Goal: Task Accomplishment & Management: Manage account settings

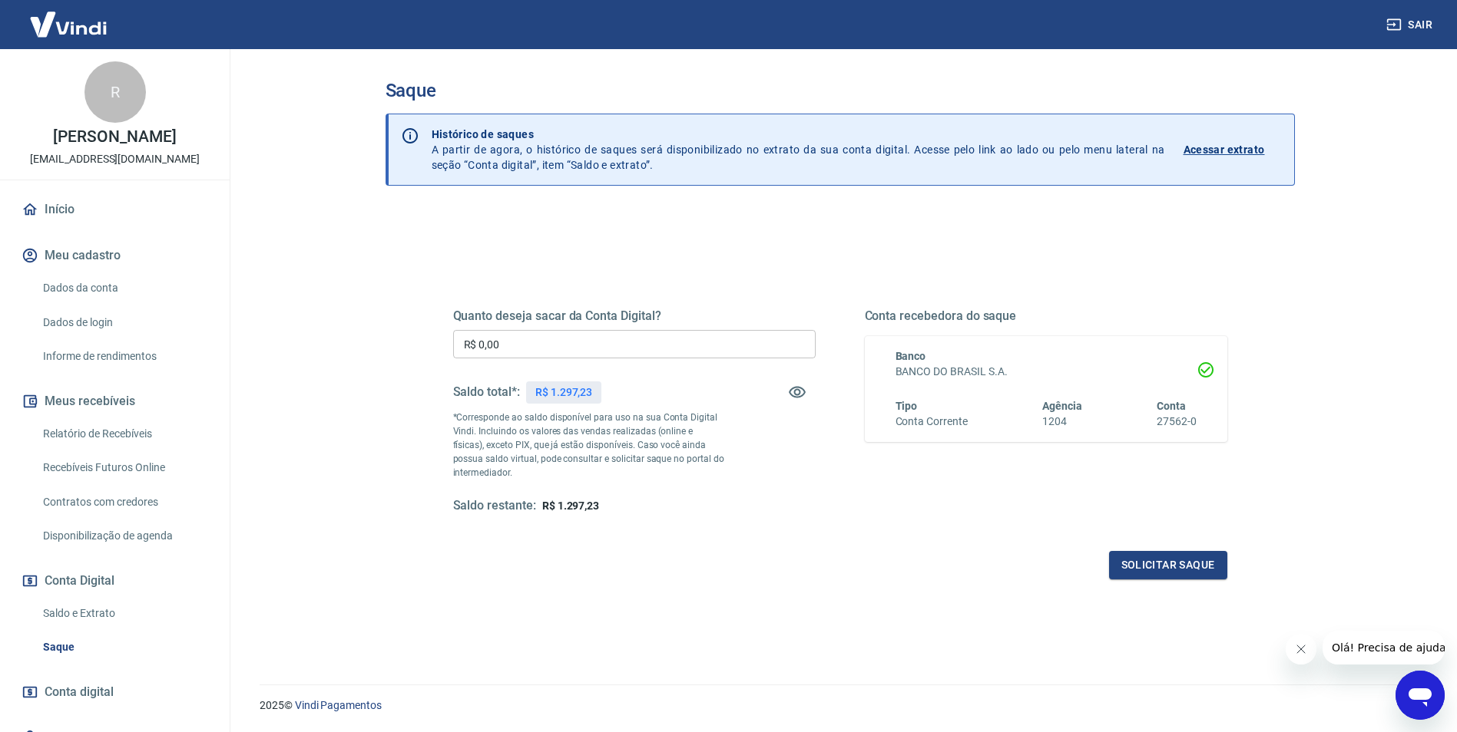
click at [144, 474] on link "Recebíveis Futuros Online" at bounding box center [124, 467] width 174 height 31
click at [481, 336] on input "R$ 0,00" at bounding box center [634, 344] width 362 height 28
drag, startPoint x: 551, startPoint y: 346, endPoint x: 425, endPoint y: 362, distance: 127.6
click at [425, 362] on div "Quanto deseja sacar da Conta Digital? R$ 190,00 ​ Saldo total*: R$ 1.297,23 *Co…" at bounding box center [840, 419] width 848 height 357
type input "R$ 1.297,23"
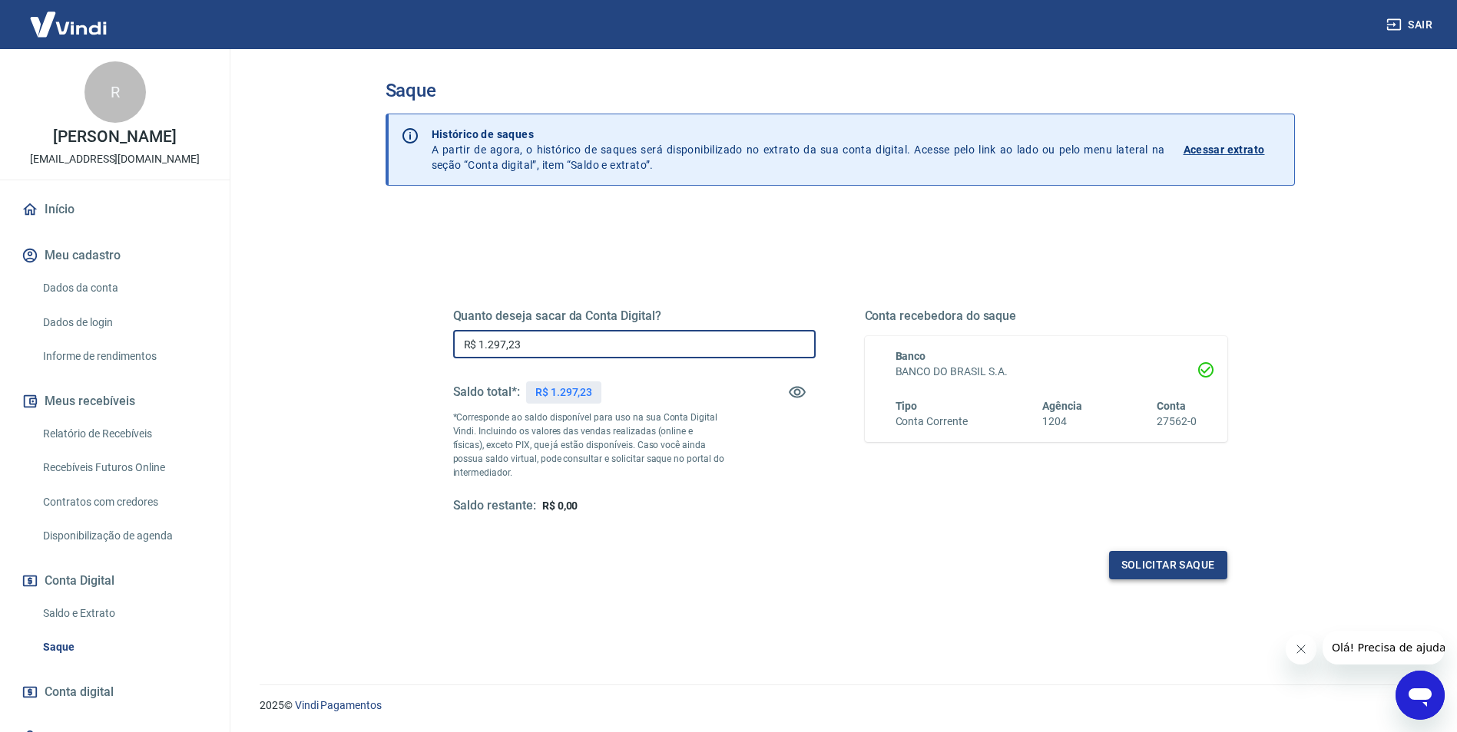
click at [1154, 563] on button "Solicitar saque" at bounding box center [1168, 565] width 118 height 28
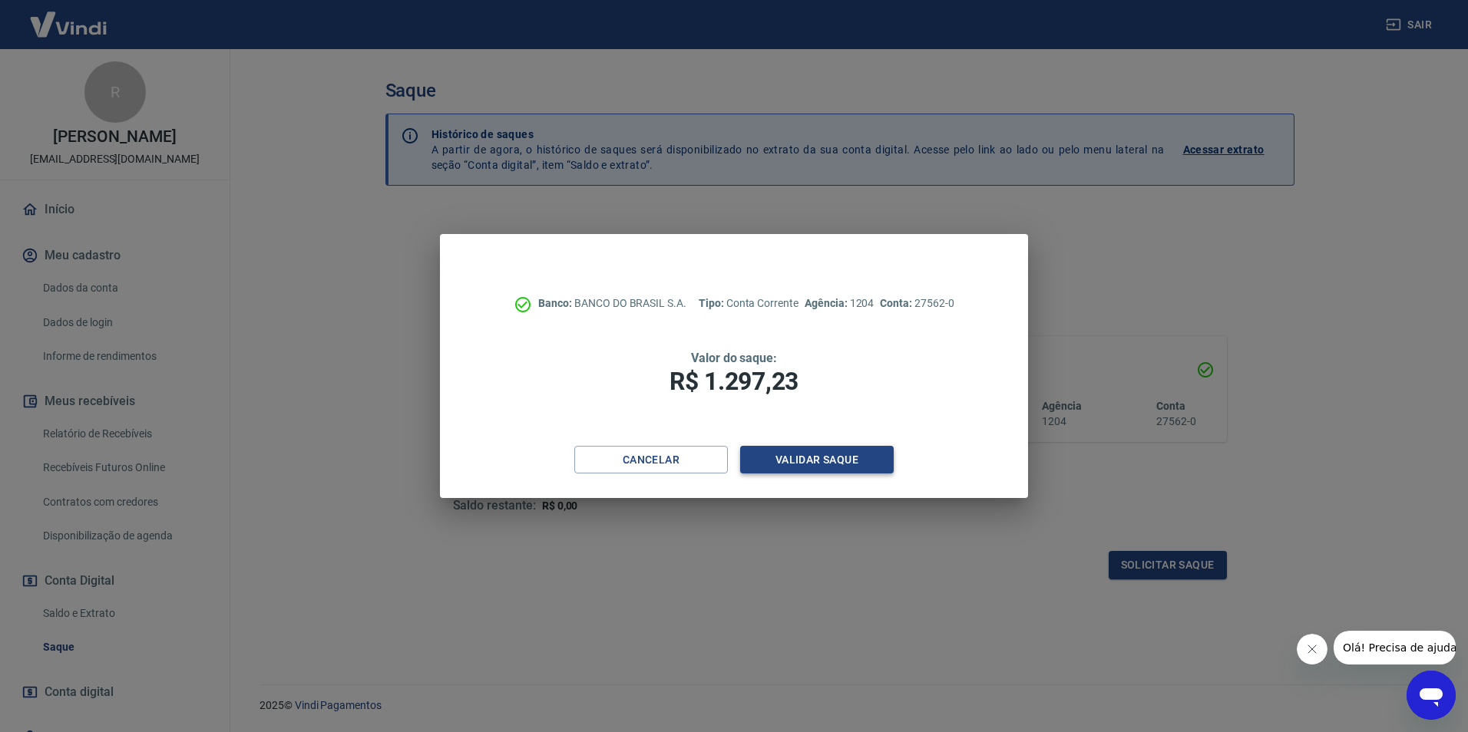
click at [815, 456] on button "Validar saque" at bounding box center [817, 460] width 154 height 28
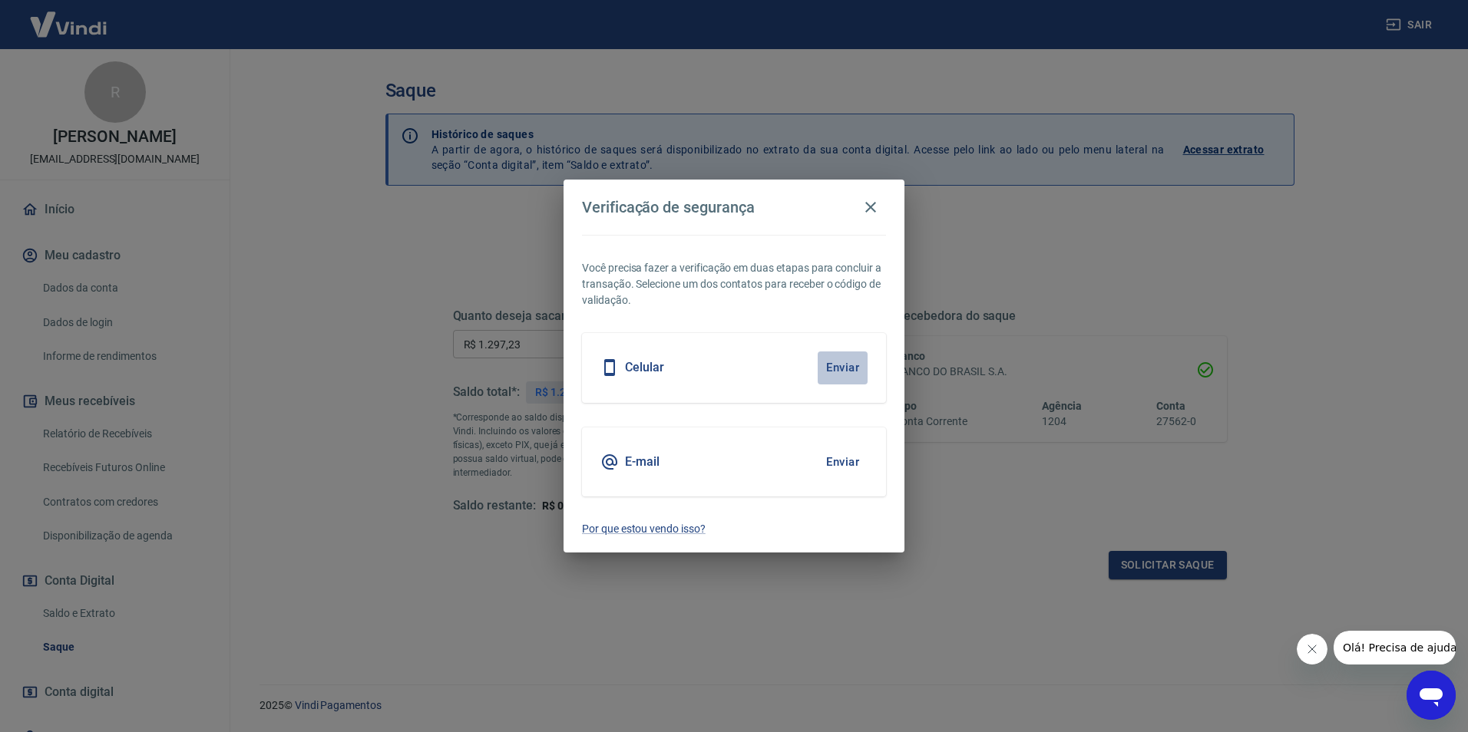
click at [828, 368] on button "Enviar" at bounding box center [843, 368] width 50 height 32
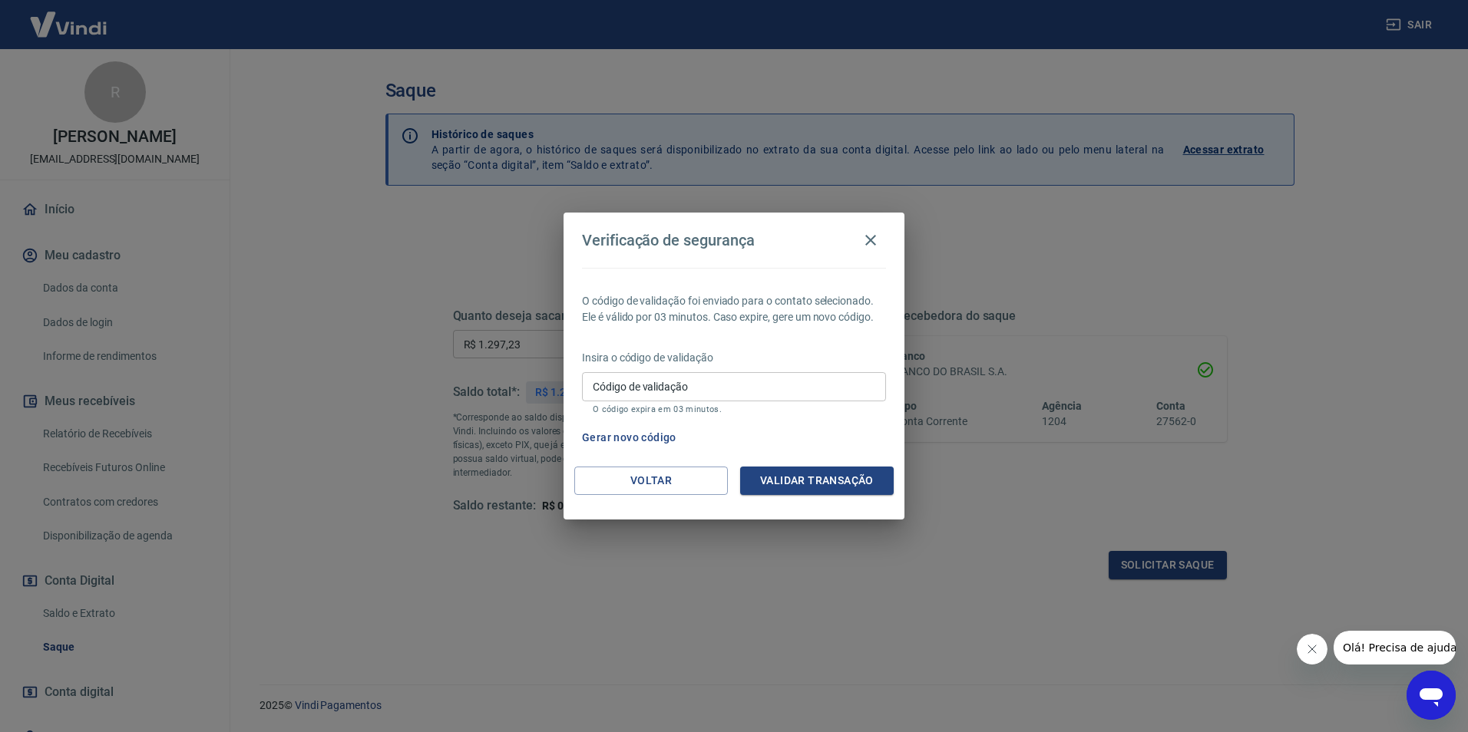
click at [755, 397] on input "Código de validação" at bounding box center [734, 386] width 304 height 28
type input "362909"
click at [861, 488] on button "Validar transação" at bounding box center [817, 481] width 154 height 28
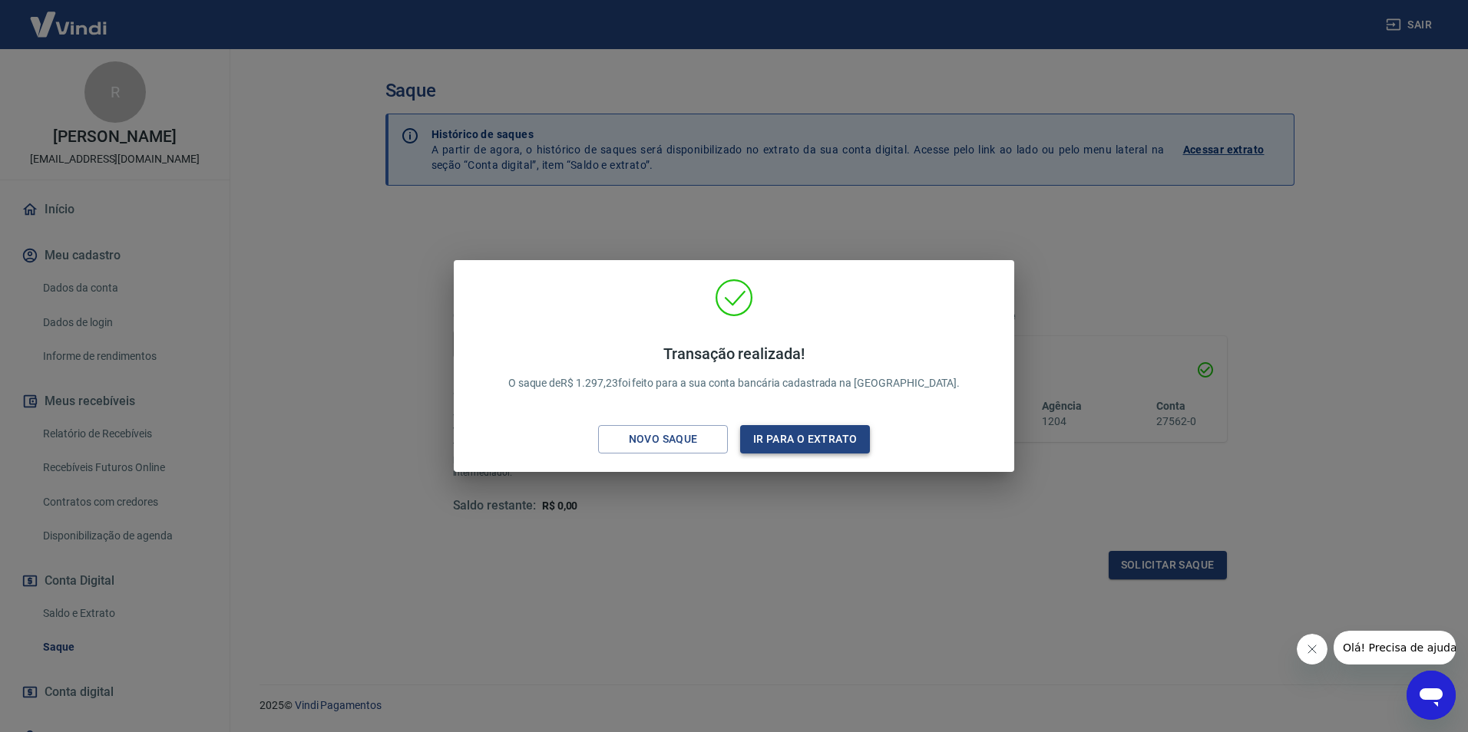
click at [818, 446] on button "Ir para o extrato" at bounding box center [805, 439] width 130 height 28
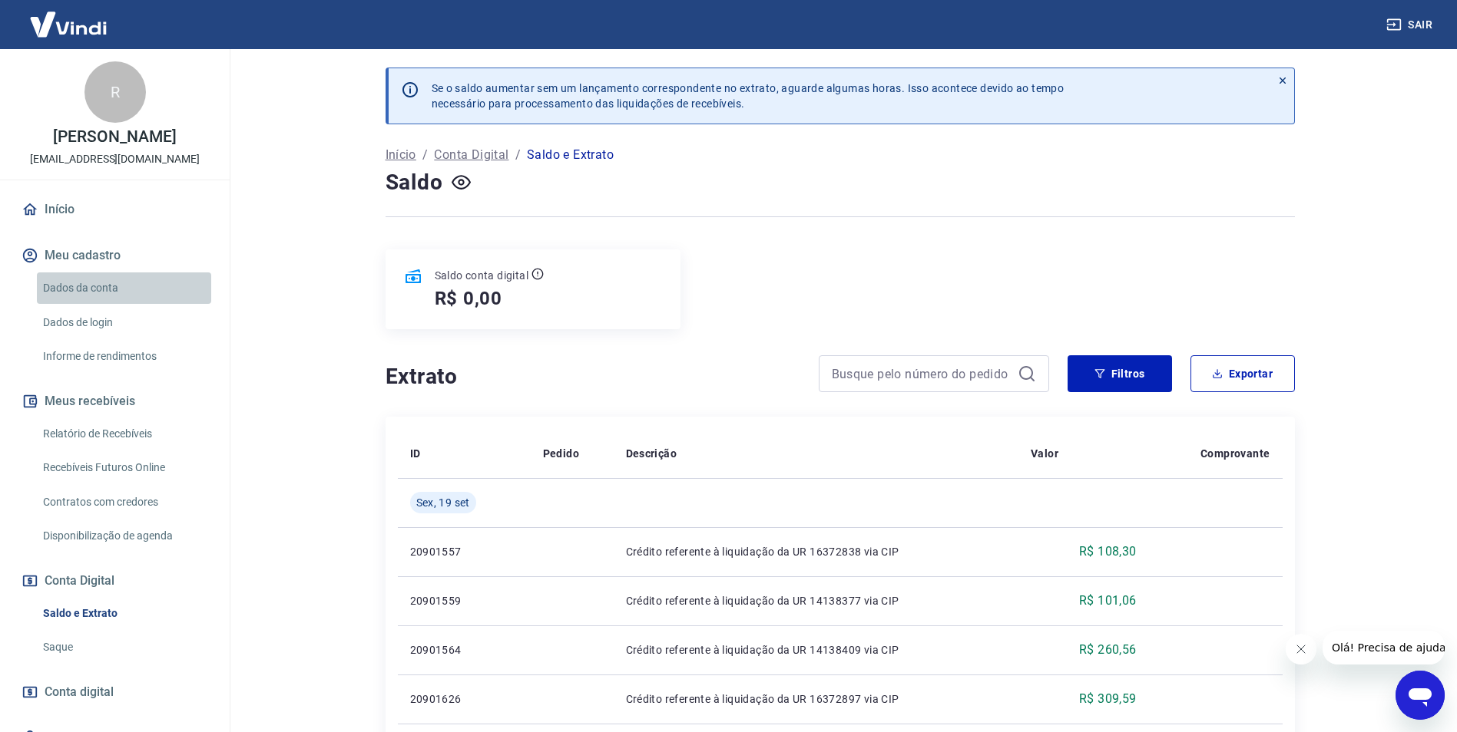
click at [126, 292] on link "Dados da conta" at bounding box center [124, 288] width 174 height 31
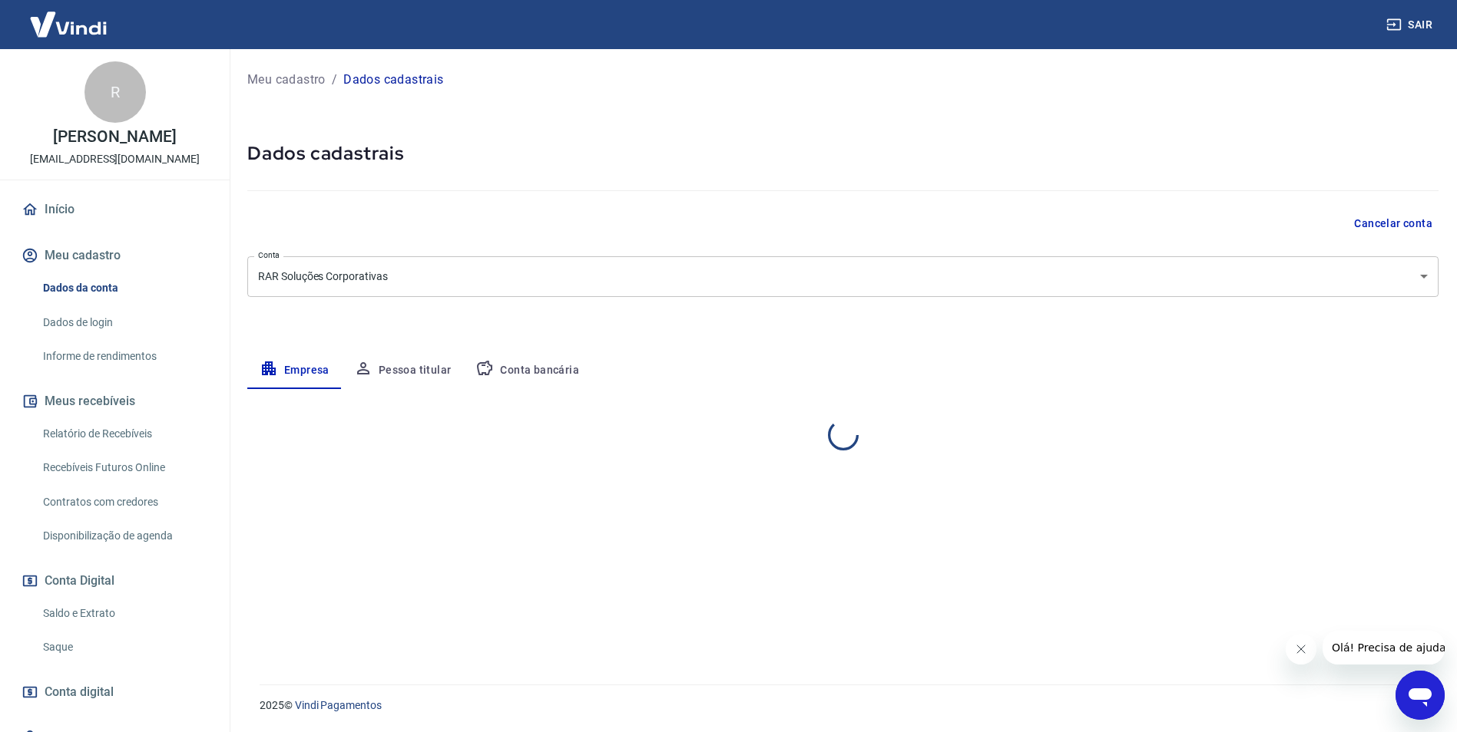
select select "SP"
select select "business"
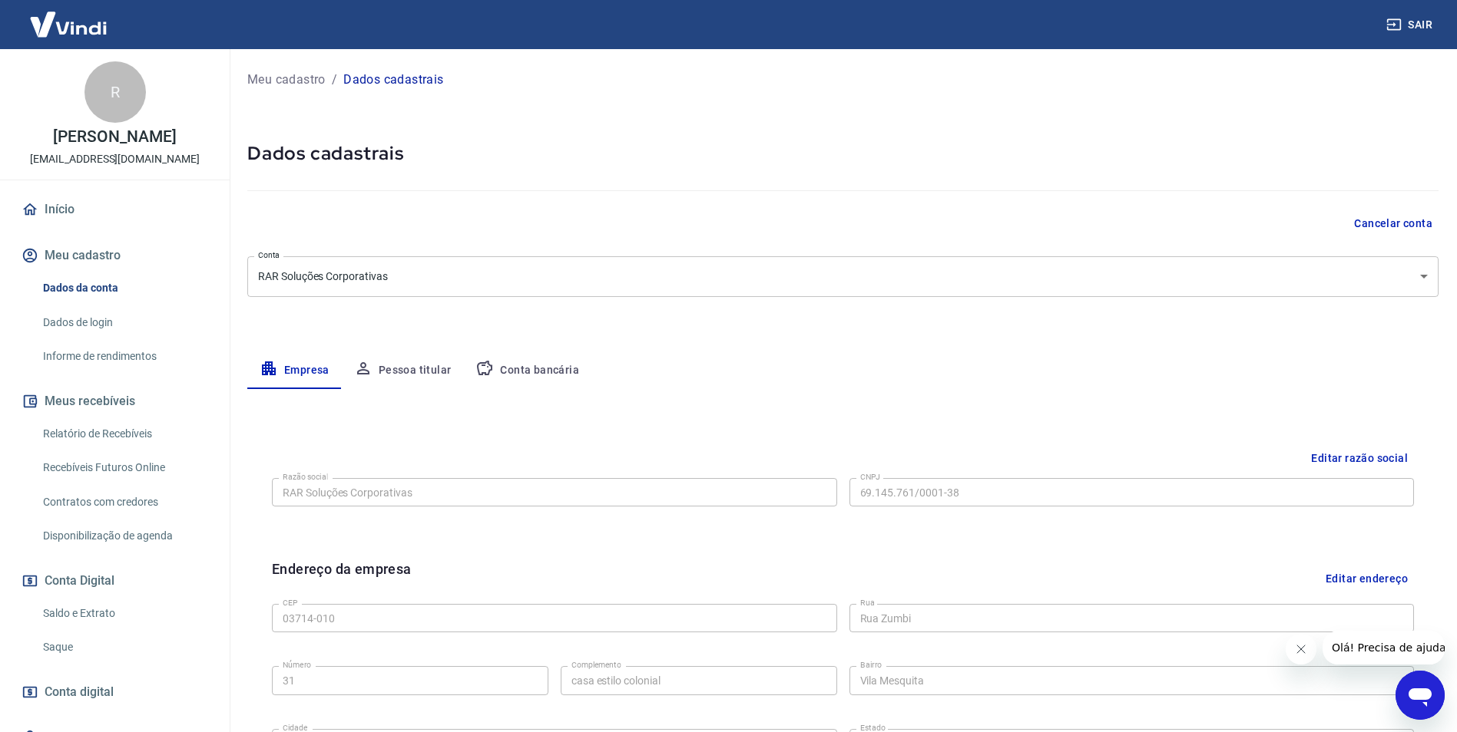
click at [127, 250] on button "Meu cadastro" at bounding box center [114, 256] width 193 height 34
